Goal: Information Seeking & Learning: Learn about a topic

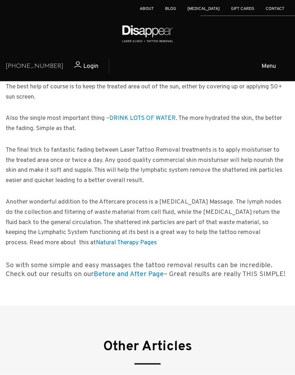
scroll to position [487, 0]
click at [100, 270] on link "Before and After Page" at bounding box center [129, 274] width 70 height 8
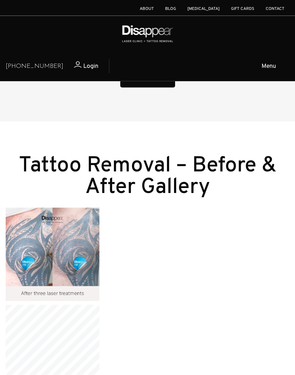
scroll to position [483, 0]
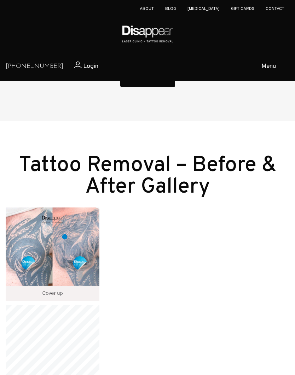
click at [65, 237] on img at bounding box center [53, 254] width 94 height 94
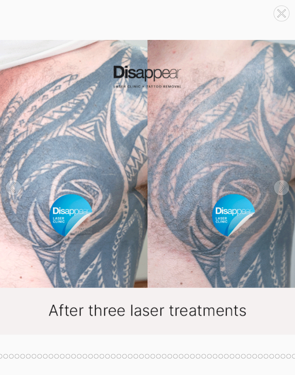
scroll to position [519, 0]
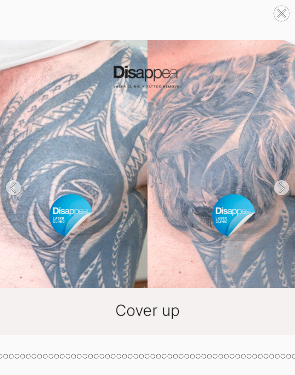
click at [281, 192] on icon at bounding box center [282, 187] width 4 height 9
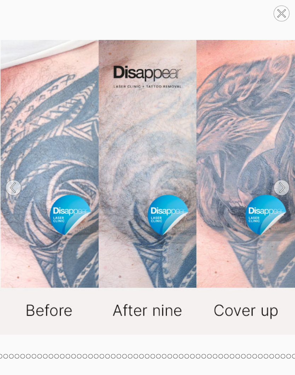
click at [18, 179] on icon at bounding box center [13, 187] width 27 height 37
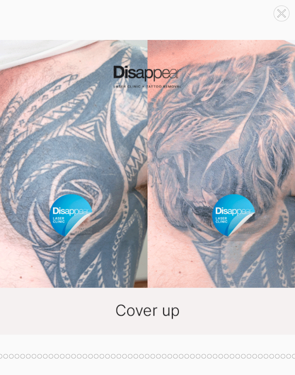
click at [291, 195] on icon at bounding box center [281, 187] width 27 height 37
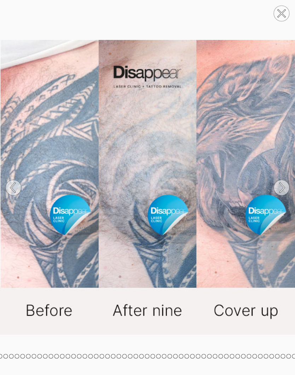
click at [290, 194] on icon at bounding box center [281, 187] width 27 height 37
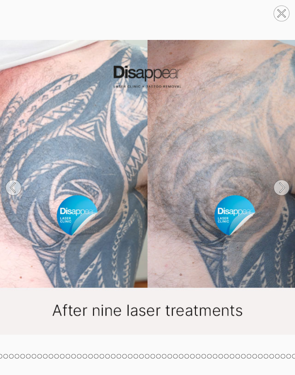
click at [279, 187] on circle at bounding box center [281, 188] width 16 height 16
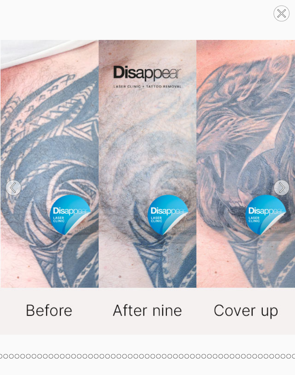
click at [276, 189] on circle at bounding box center [281, 188] width 16 height 16
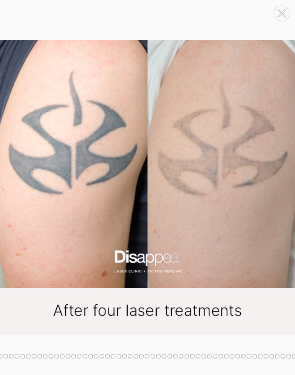
click at [291, 190] on icon at bounding box center [281, 187] width 27 height 37
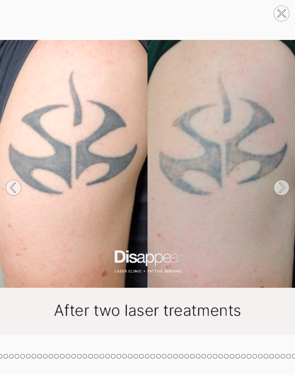
click at [293, 190] on icon at bounding box center [281, 187] width 27 height 37
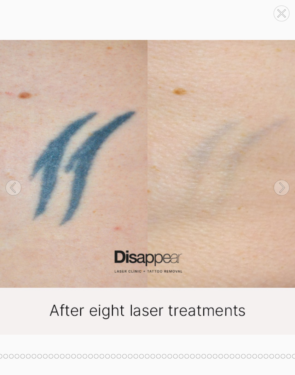
click at [284, 188] on icon at bounding box center [282, 187] width 4 height 9
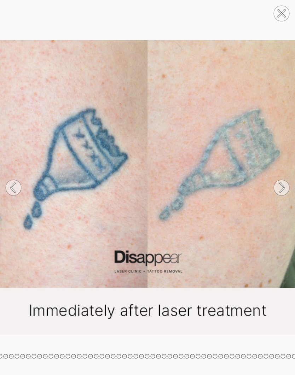
click at [288, 187] on circle at bounding box center [281, 188] width 16 height 16
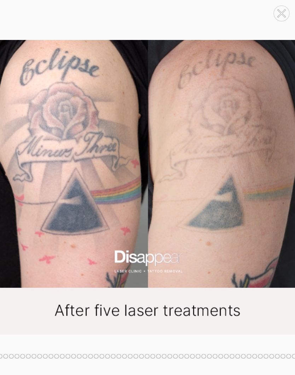
click at [282, 194] on circle at bounding box center [281, 188] width 16 height 16
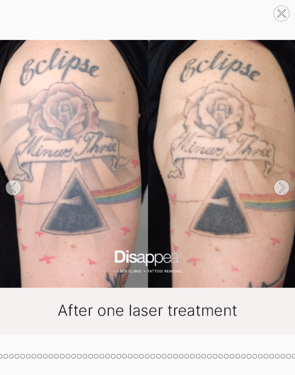
click at [276, 189] on circle at bounding box center [281, 188] width 16 height 16
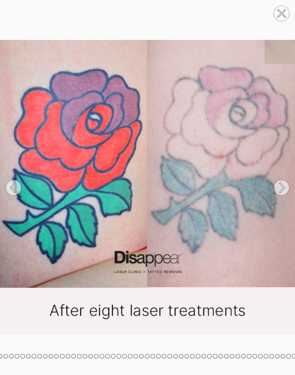
click at [279, 180] on circle at bounding box center [281, 188] width 16 height 16
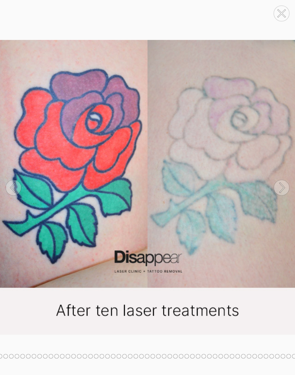
click at [287, 184] on circle at bounding box center [281, 188] width 16 height 16
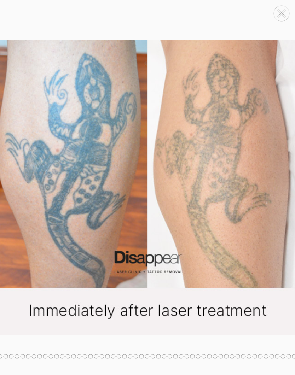
click at [290, 182] on icon at bounding box center [281, 187] width 27 height 37
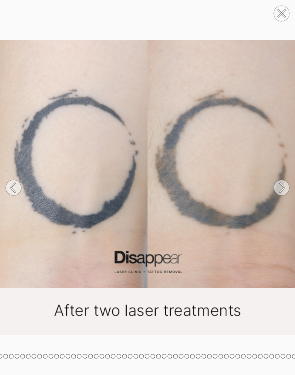
click at [282, 186] on icon at bounding box center [282, 187] width 4 height 9
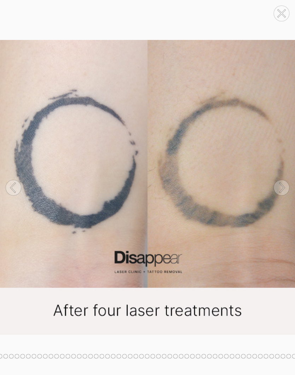
click at [283, 188] on icon at bounding box center [282, 187] width 4 height 9
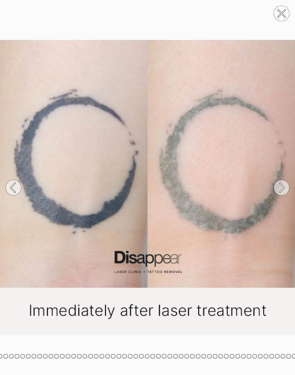
click at [286, 191] on circle at bounding box center [281, 188] width 16 height 16
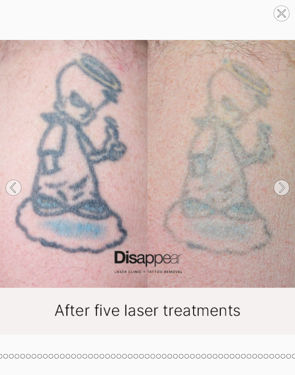
click at [287, 188] on circle at bounding box center [281, 188] width 16 height 16
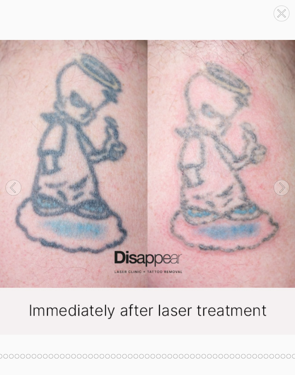
click at [284, 192] on circle at bounding box center [281, 188] width 16 height 16
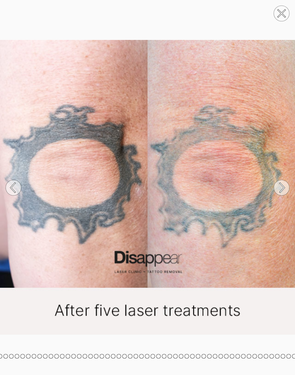
click at [284, 184] on circle at bounding box center [281, 188] width 16 height 16
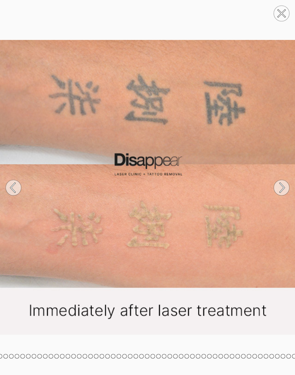
click at [287, 187] on circle at bounding box center [281, 188] width 16 height 16
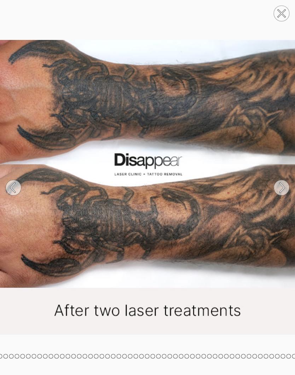
click at [277, 192] on circle at bounding box center [281, 188] width 16 height 16
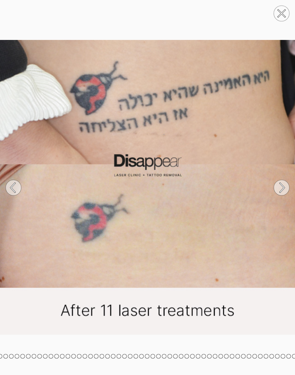
click at [281, 161] on img at bounding box center [147, 187] width 295 height 300
click at [280, 189] on circle at bounding box center [281, 188] width 16 height 16
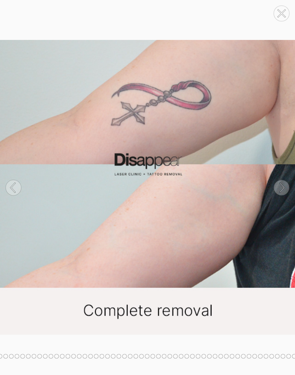
click at [271, 202] on icon at bounding box center [281, 187] width 27 height 37
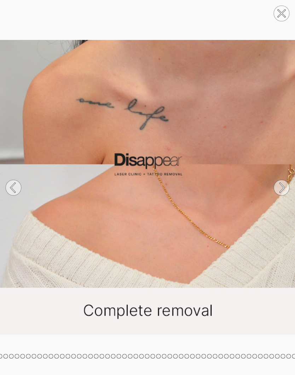
click at [276, 194] on icon at bounding box center [281, 187] width 27 height 37
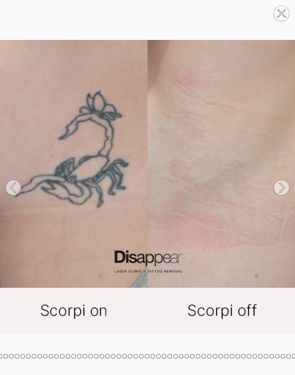
click at [277, 193] on circle at bounding box center [281, 188] width 16 height 16
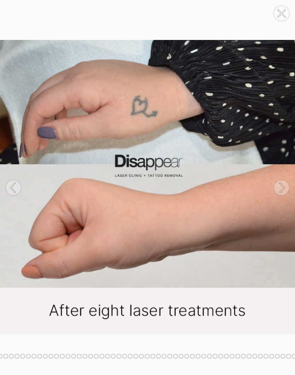
click at [278, 191] on circle at bounding box center [281, 188] width 16 height 16
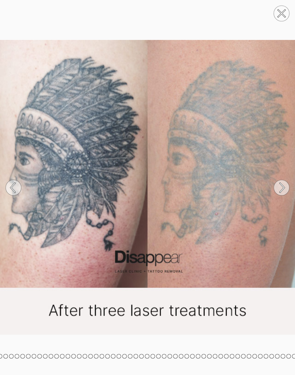
click at [277, 195] on icon at bounding box center [281, 187] width 27 height 37
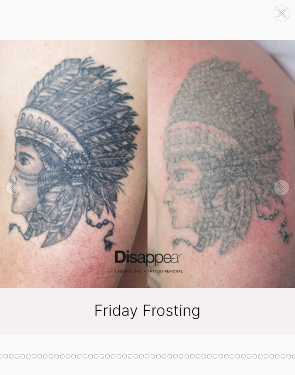
click at [276, 195] on icon at bounding box center [281, 187] width 27 height 37
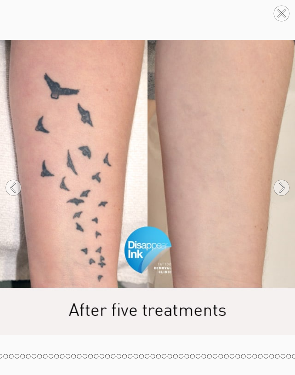
click at [273, 201] on icon at bounding box center [281, 187] width 27 height 37
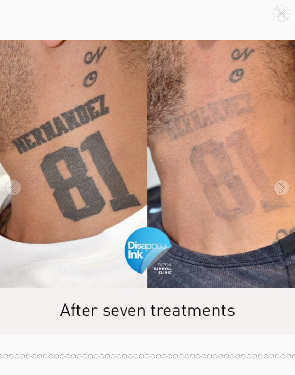
click at [272, 210] on img at bounding box center [147, 187] width 295 height 300
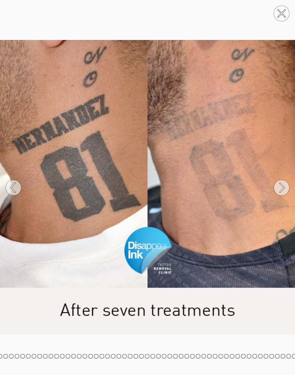
click at [283, 194] on circle at bounding box center [281, 188] width 16 height 16
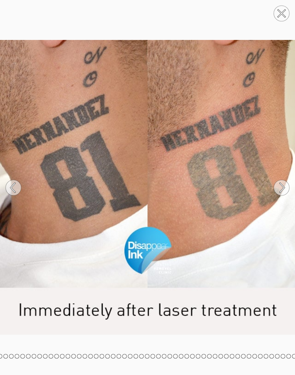
click at [279, 186] on circle at bounding box center [281, 188] width 16 height 16
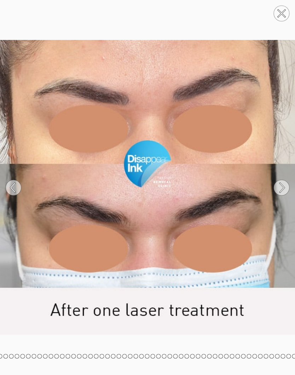
click at [276, 188] on circle at bounding box center [281, 188] width 16 height 16
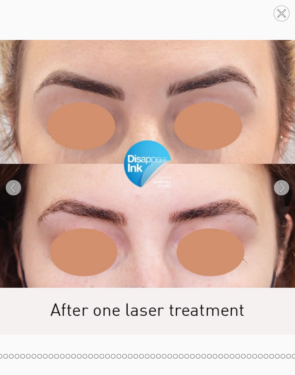
click at [279, 187] on circle at bounding box center [281, 188] width 16 height 16
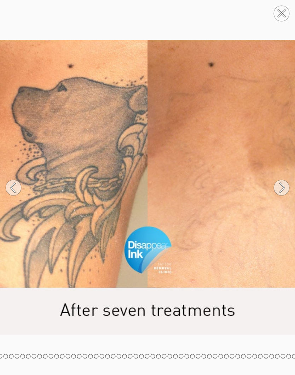
click at [275, 191] on circle at bounding box center [281, 188] width 16 height 16
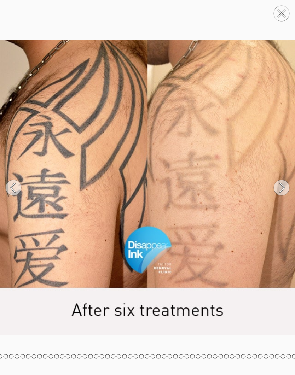
click at [277, 200] on icon at bounding box center [281, 187] width 27 height 37
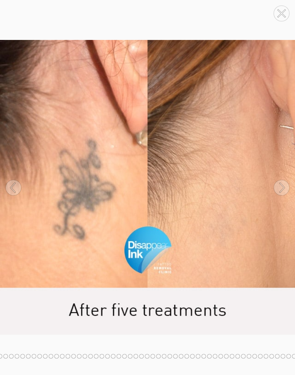
click at [274, 198] on icon at bounding box center [281, 187] width 27 height 37
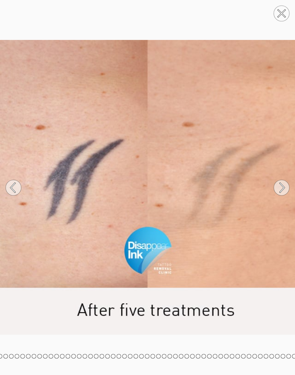
click at [281, 186] on circle at bounding box center [281, 188] width 16 height 16
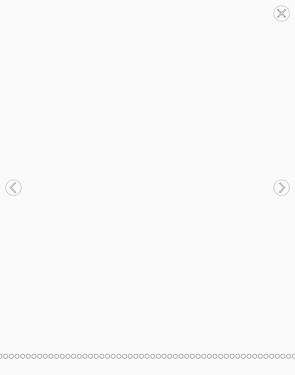
click at [273, 186] on icon at bounding box center [281, 187] width 27 height 37
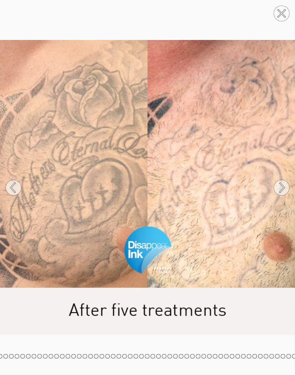
click at [277, 181] on circle at bounding box center [281, 188] width 16 height 16
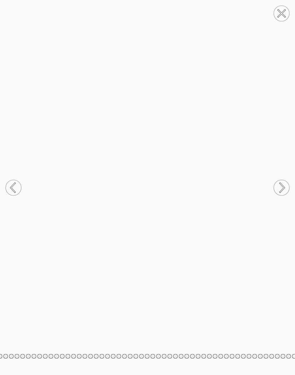
click at [276, 180] on icon at bounding box center [281, 187] width 27 height 37
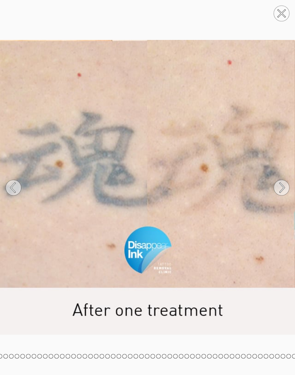
click at [274, 177] on icon at bounding box center [281, 187] width 27 height 37
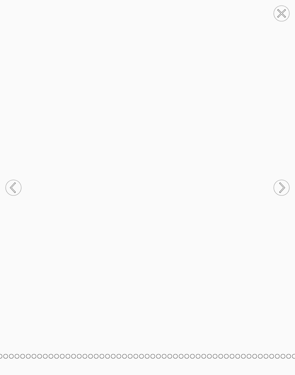
click at [277, 184] on circle at bounding box center [281, 188] width 16 height 16
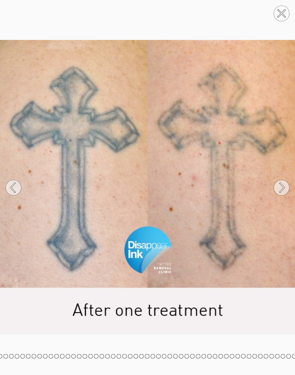
click at [277, 179] on icon at bounding box center [281, 187] width 27 height 37
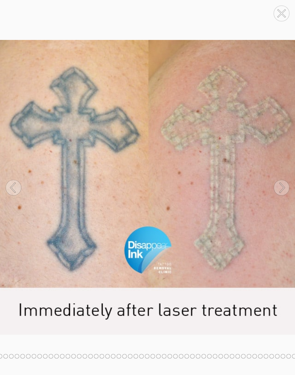
click at [278, 185] on circle at bounding box center [281, 188] width 16 height 16
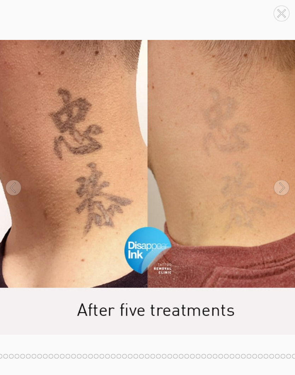
click at [277, 183] on circle at bounding box center [281, 188] width 16 height 16
